Goal: Information Seeking & Learning: Learn about a topic

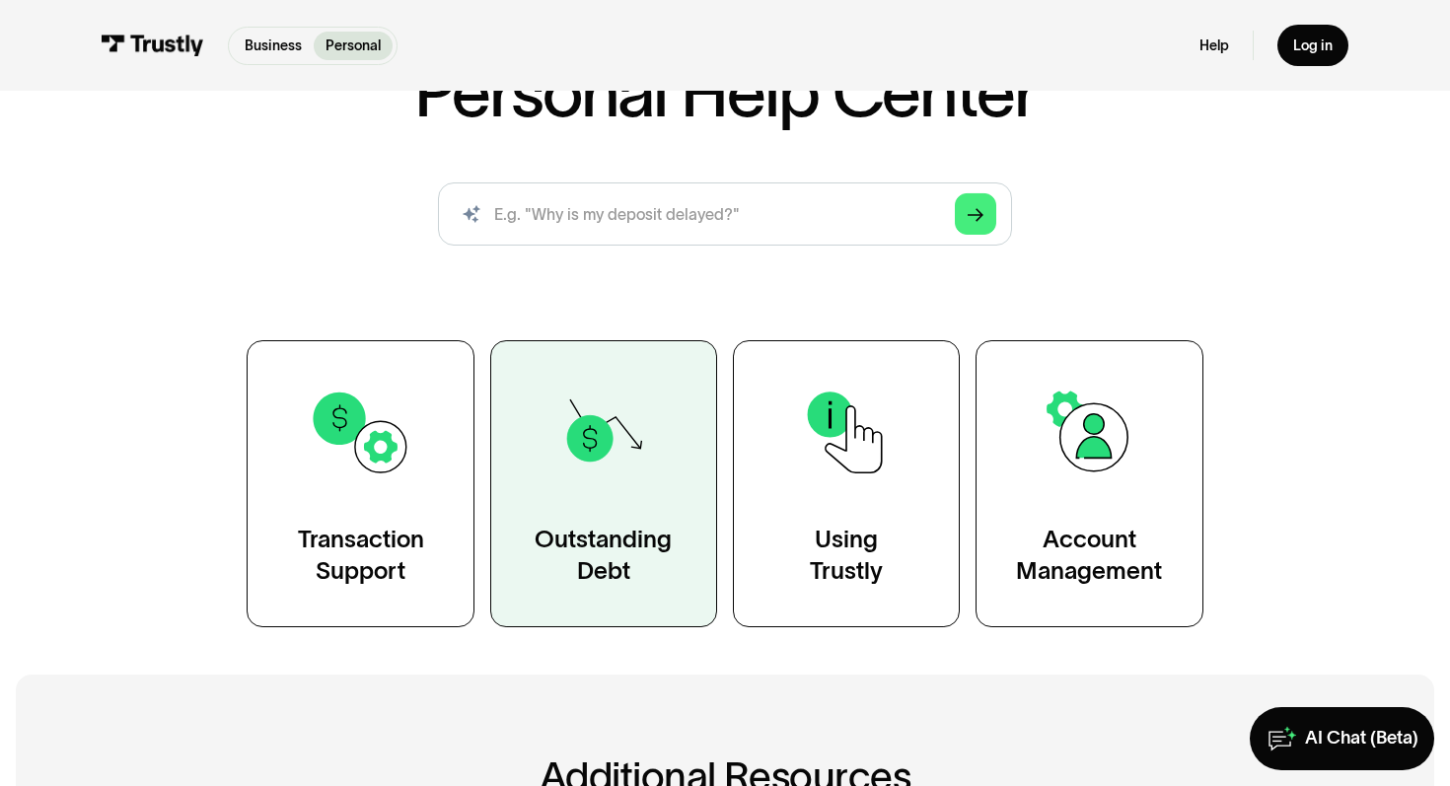
scroll to position [168, 0]
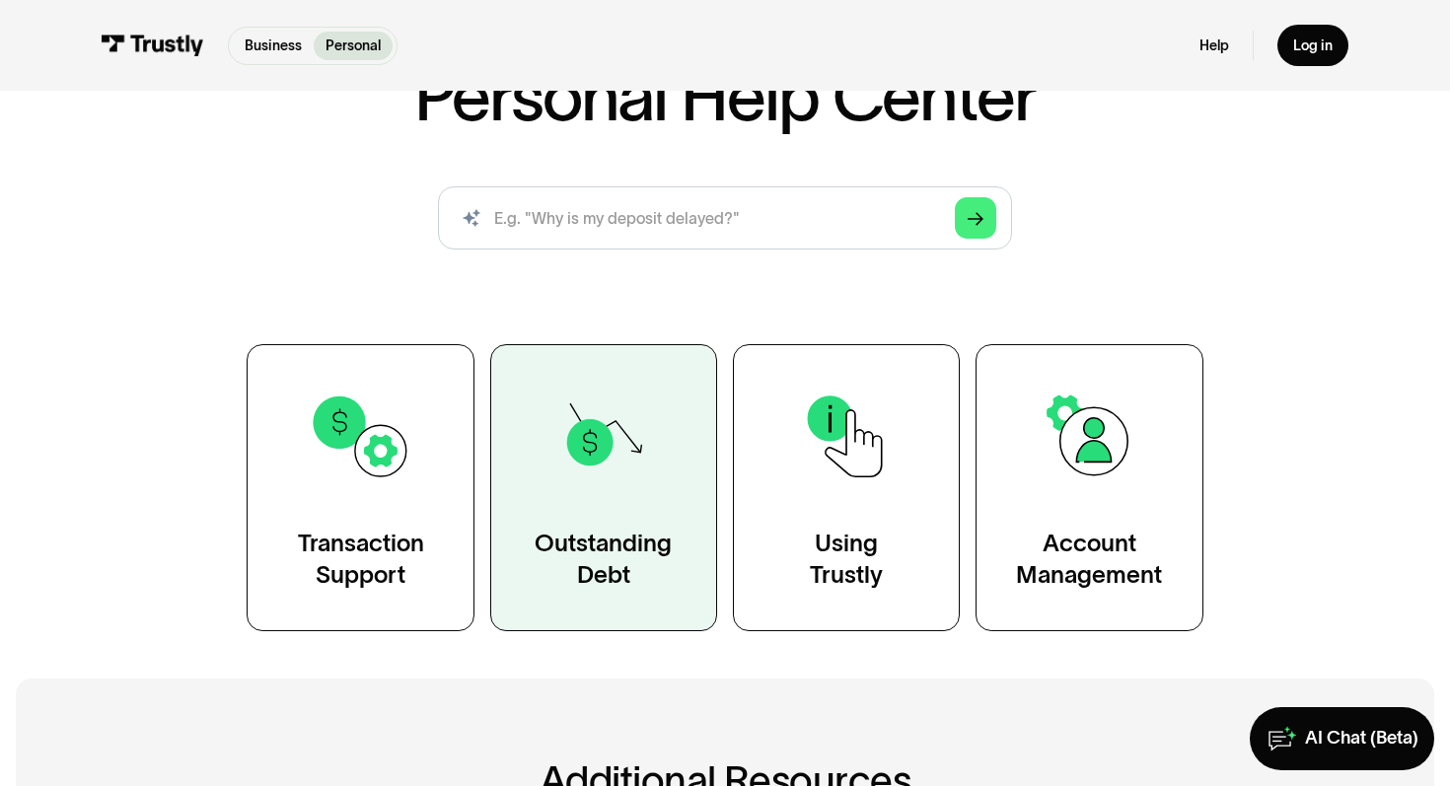
click at [589, 511] on link "Outstanding Debt" at bounding box center [603, 487] width 227 height 287
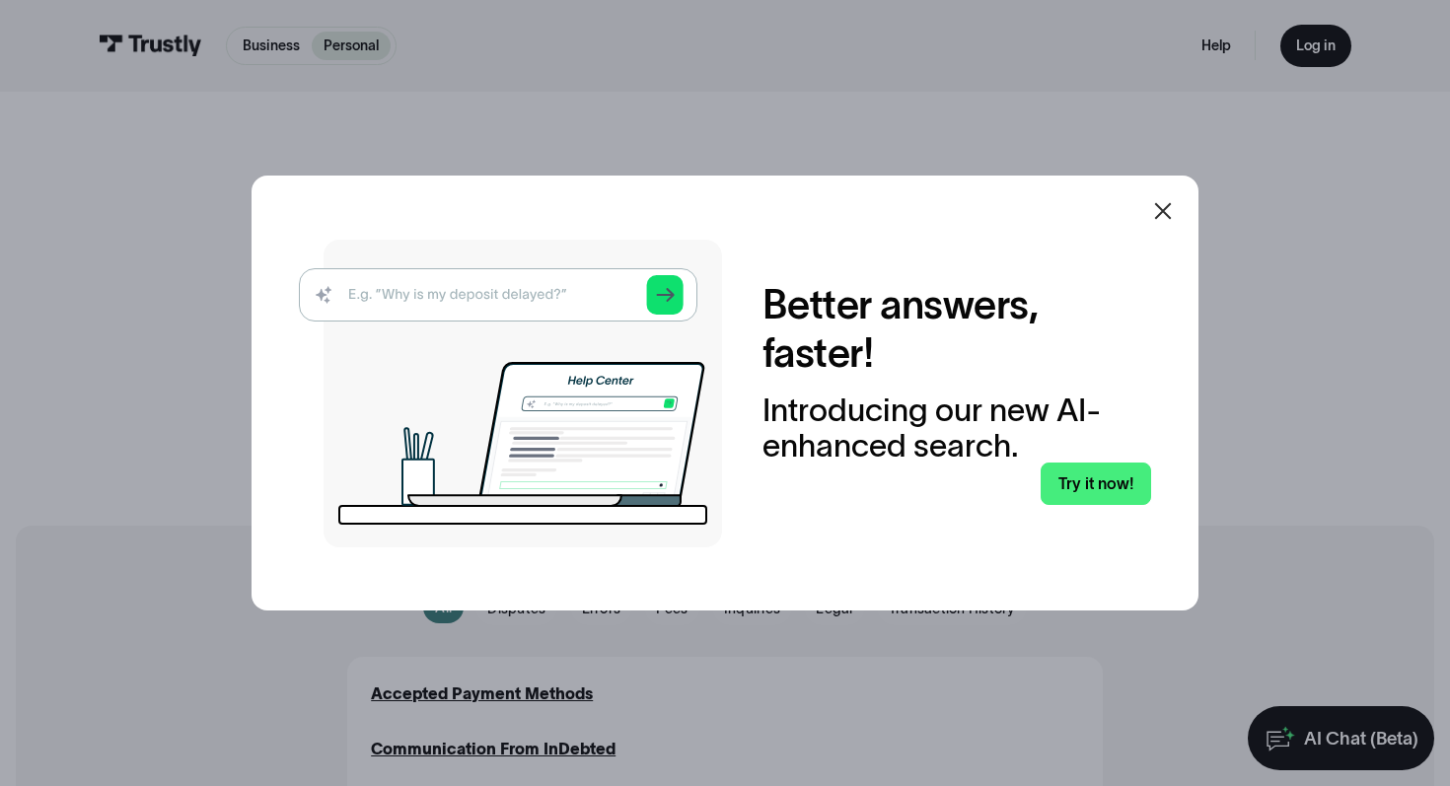
click at [1166, 206] on icon at bounding box center [1163, 211] width 17 height 17
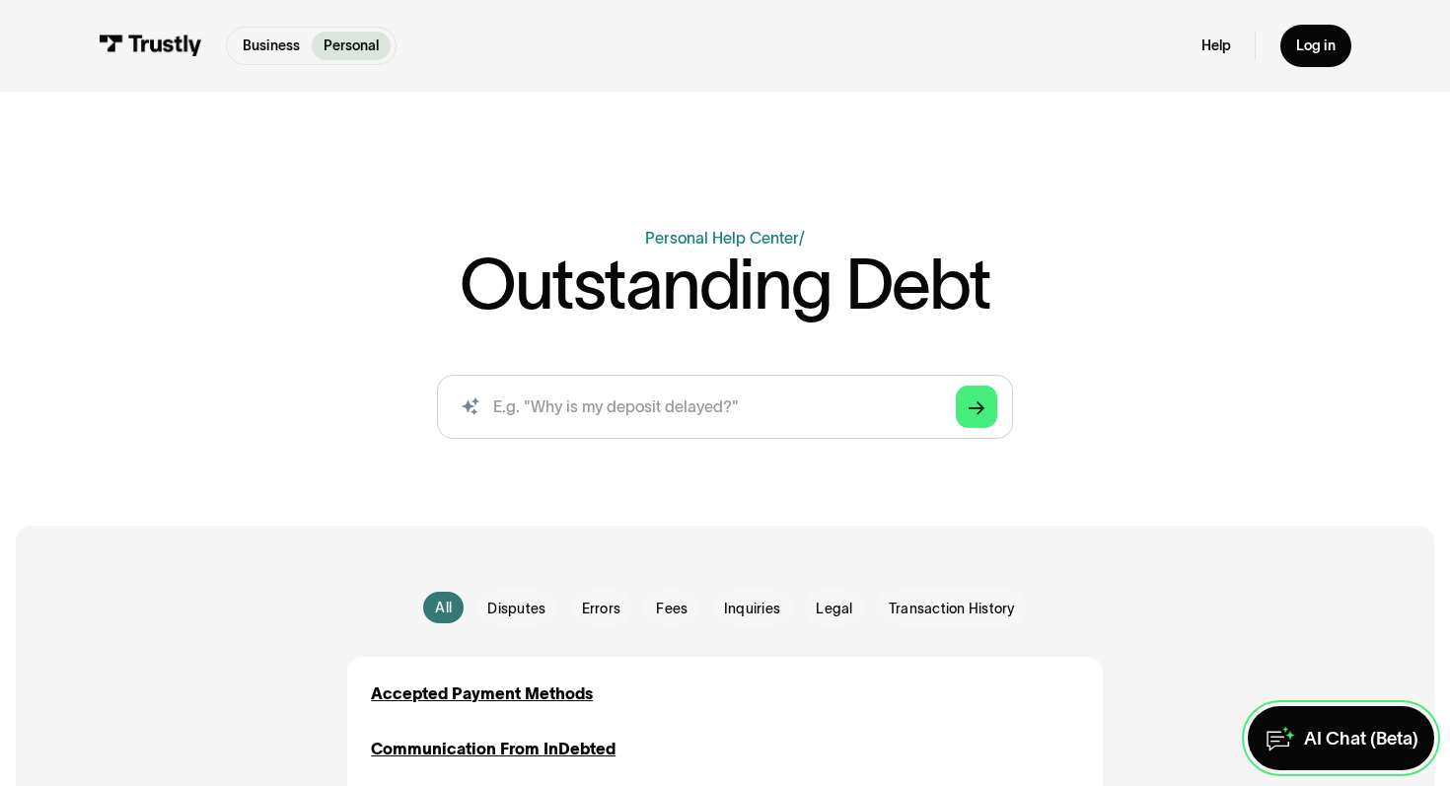
click at [1354, 736] on div "AI Chat (Beta)" at bounding box center [1361, 739] width 114 height 24
